Goal: Transaction & Acquisition: Purchase product/service

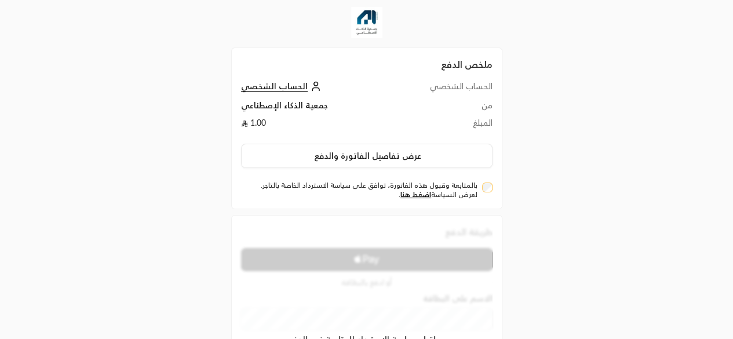
click at [151, 151] on div "ملخص الدفع الحساب الشخصي الحساب الشخصي من جمعية الذكاء الإصطناعي المبلغ 1.00 عر…" at bounding box center [366, 262] width 733 height 524
click at [479, 186] on div "بالمتابعة وقبول هذه الفاتورة، توافق على سياسة الاسترداد الخاصة بالتاجر. لعرض ال…" at bounding box center [366, 190] width 251 height 19
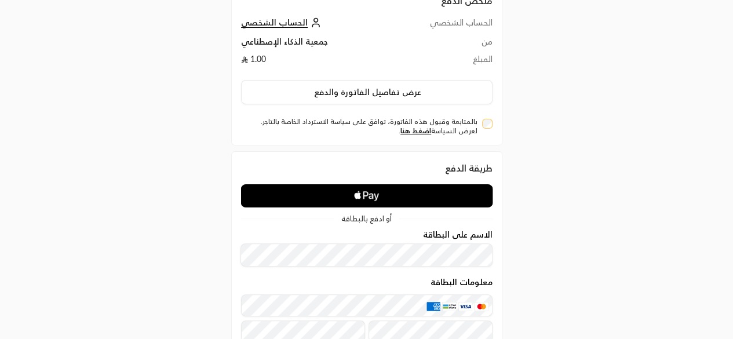
scroll to position [65, 0]
